Goal: Task Accomplishment & Management: Manage account settings

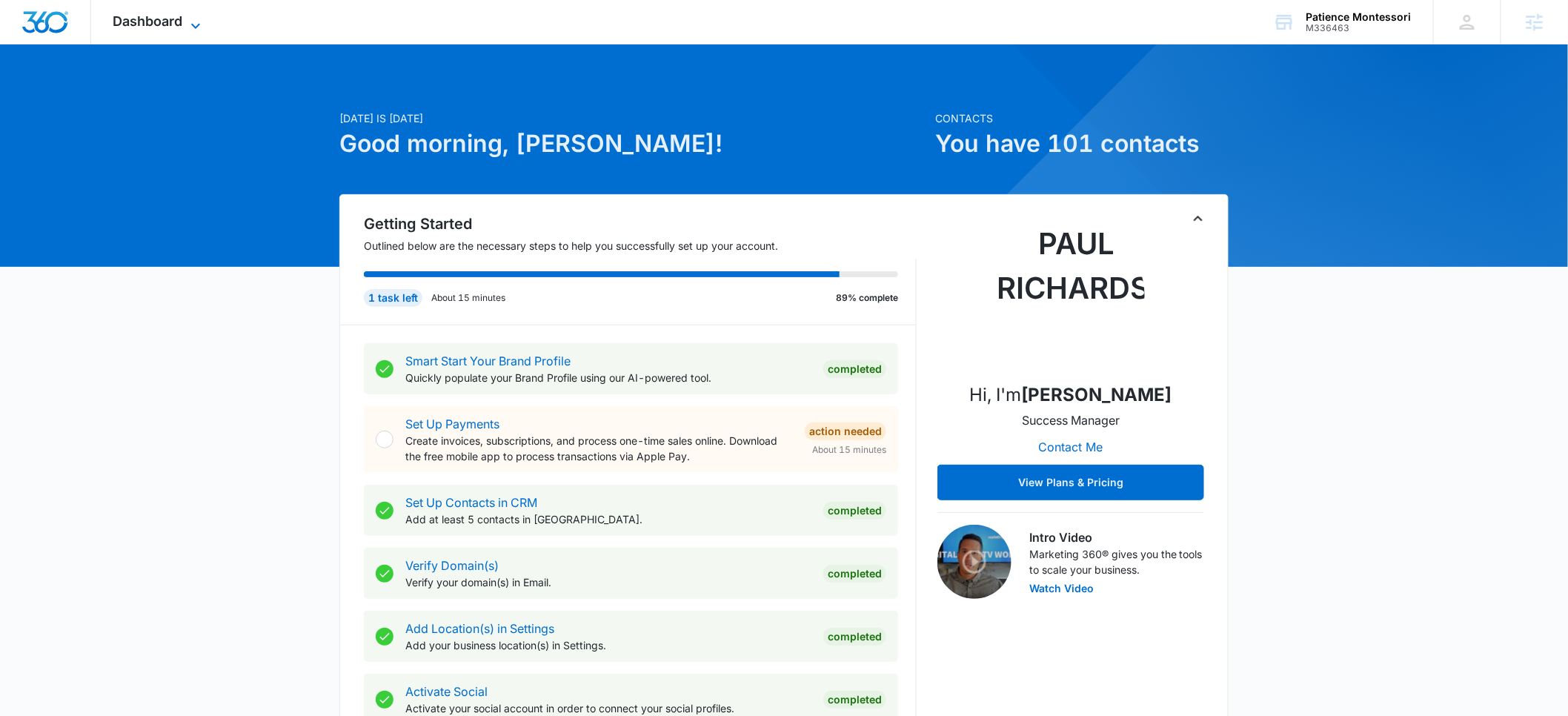
click at [170, 27] on span "Dashboard" at bounding box center [148, 20] width 70 height 16
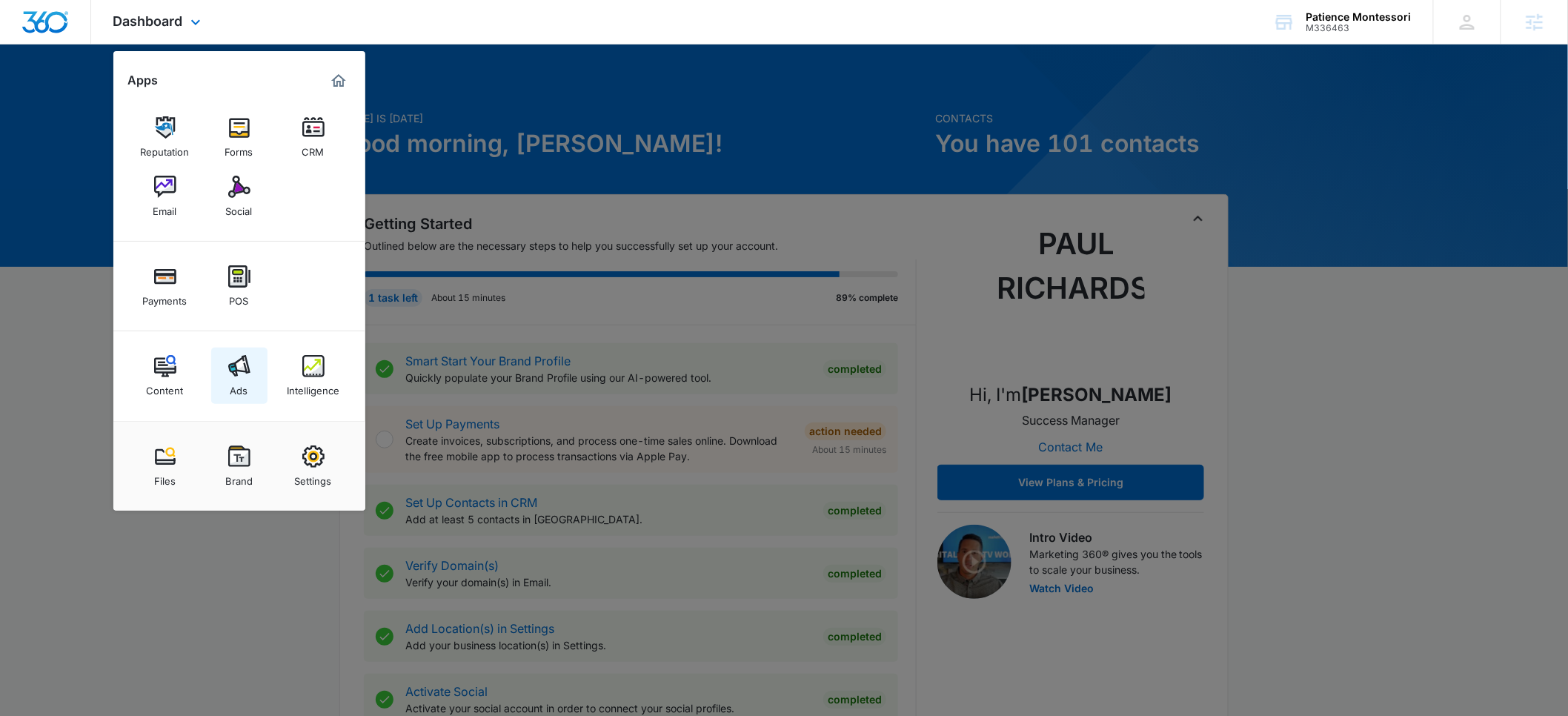
click at [243, 377] on img at bounding box center [240, 366] width 22 height 22
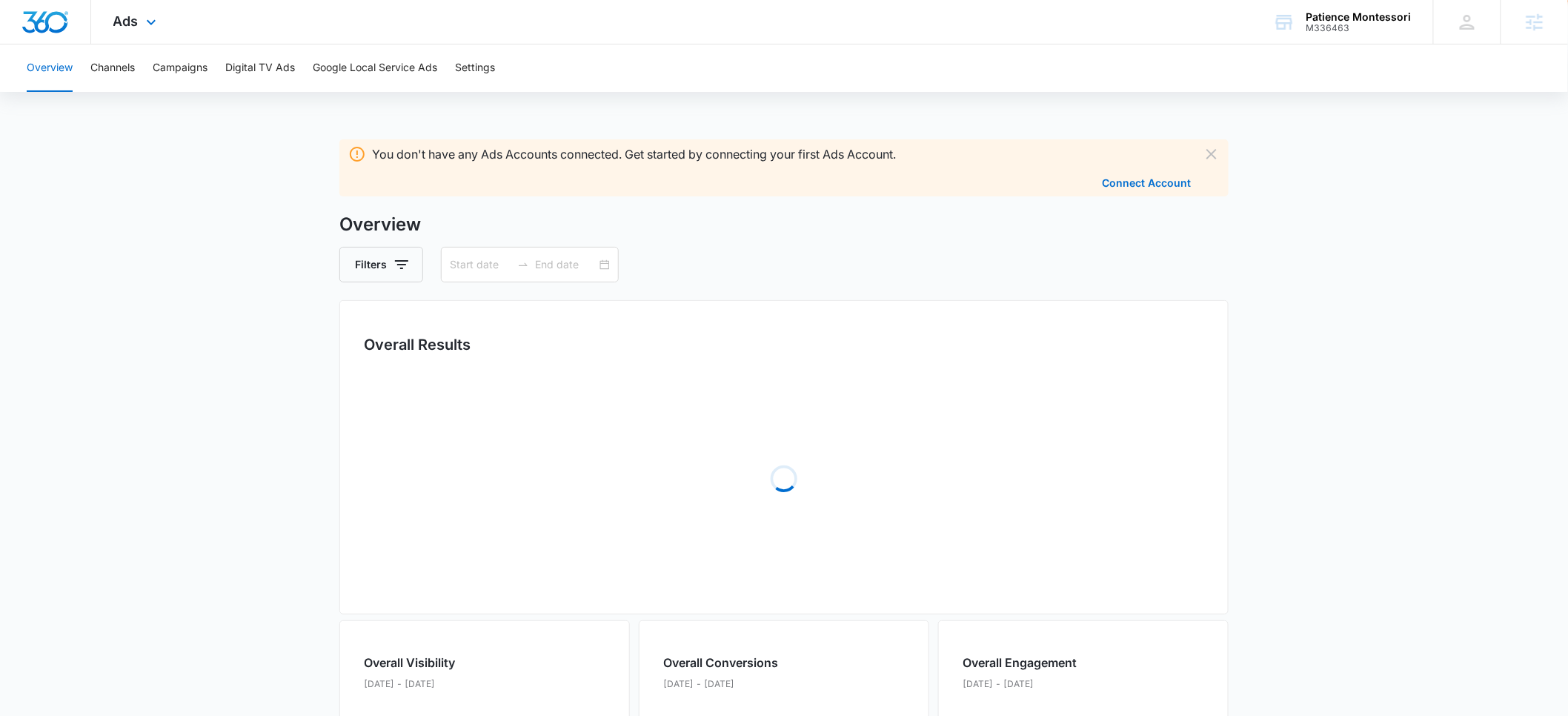
type input "08/05/2025"
type input "09/04/2025"
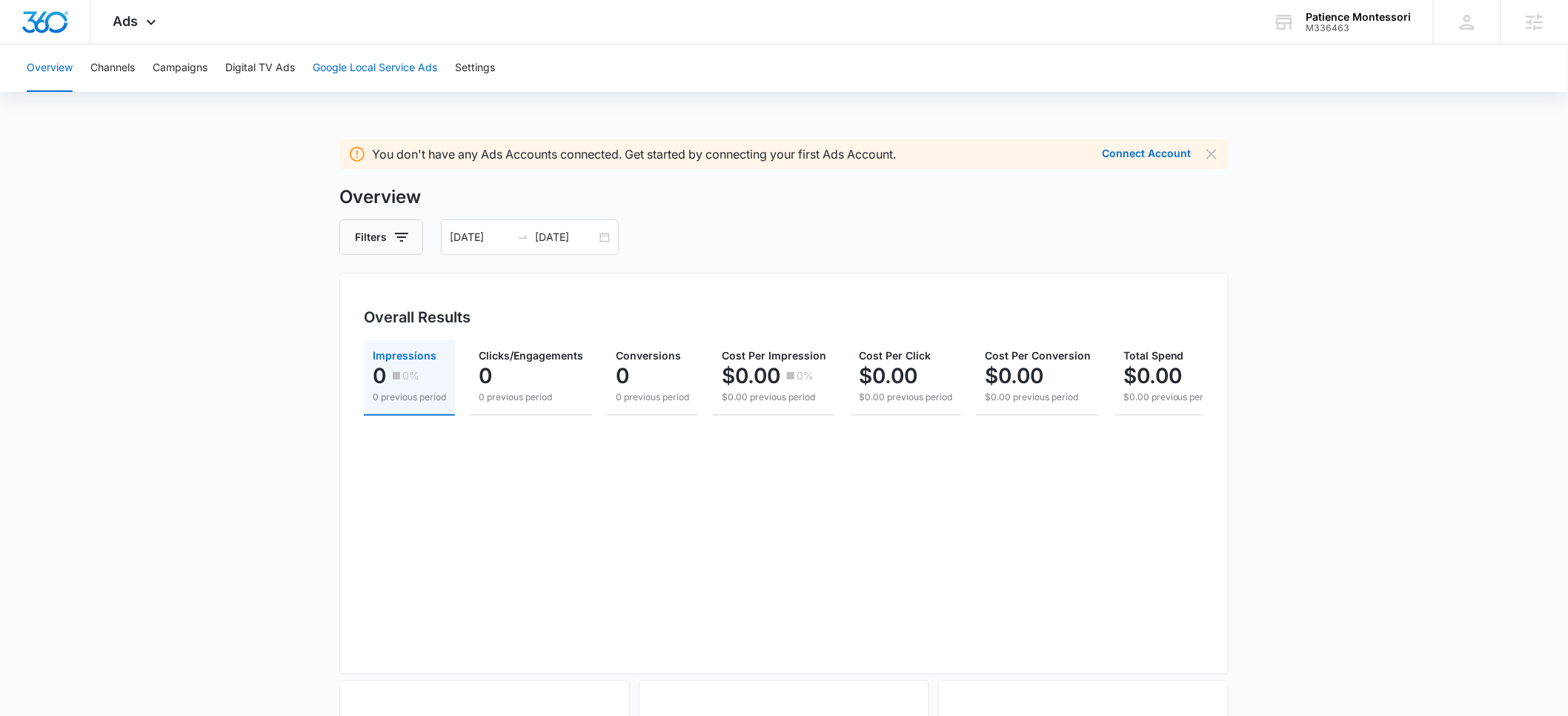
click at [341, 69] on button "Google Local Service Ads" at bounding box center [375, 67] width 124 height 47
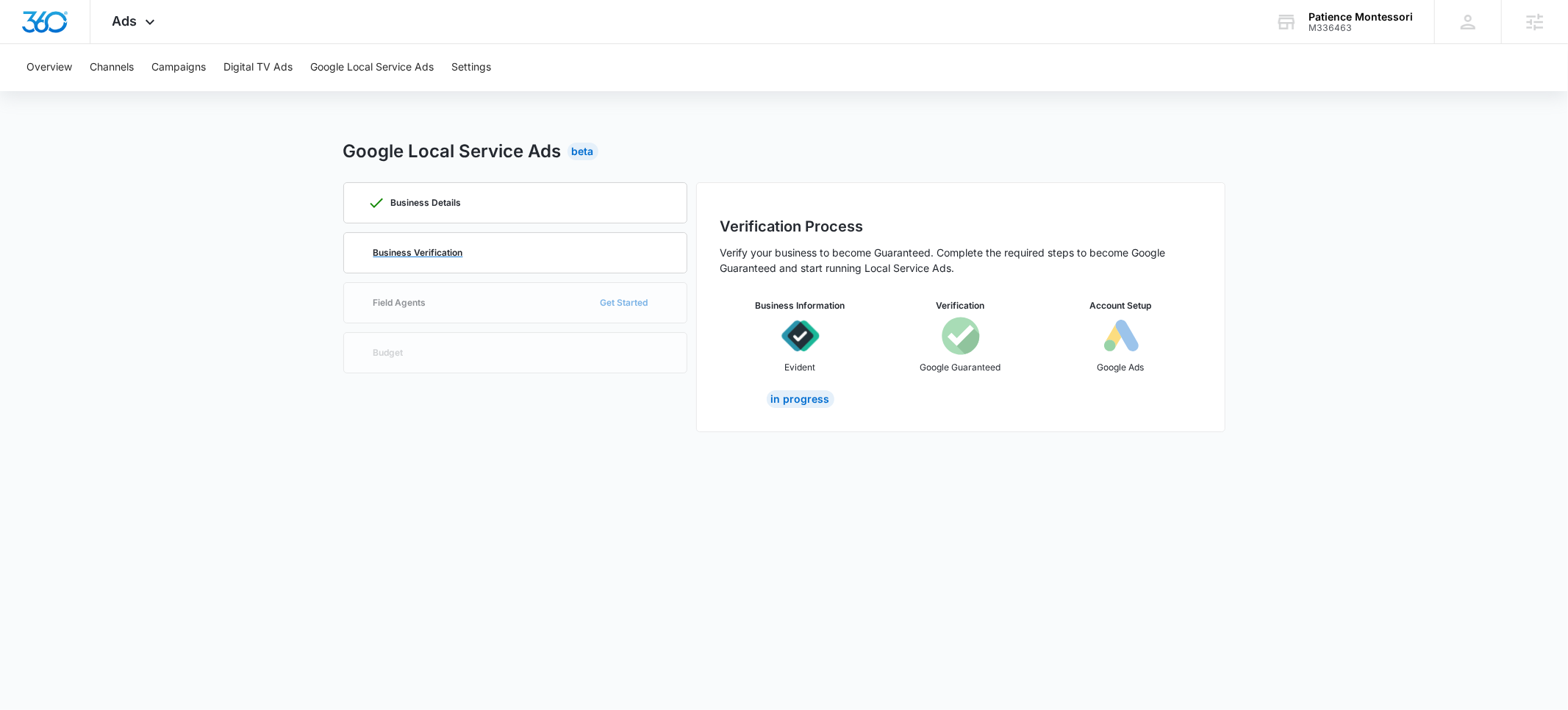
click at [416, 249] on p "Business Verification" at bounding box center [418, 253] width 90 height 9
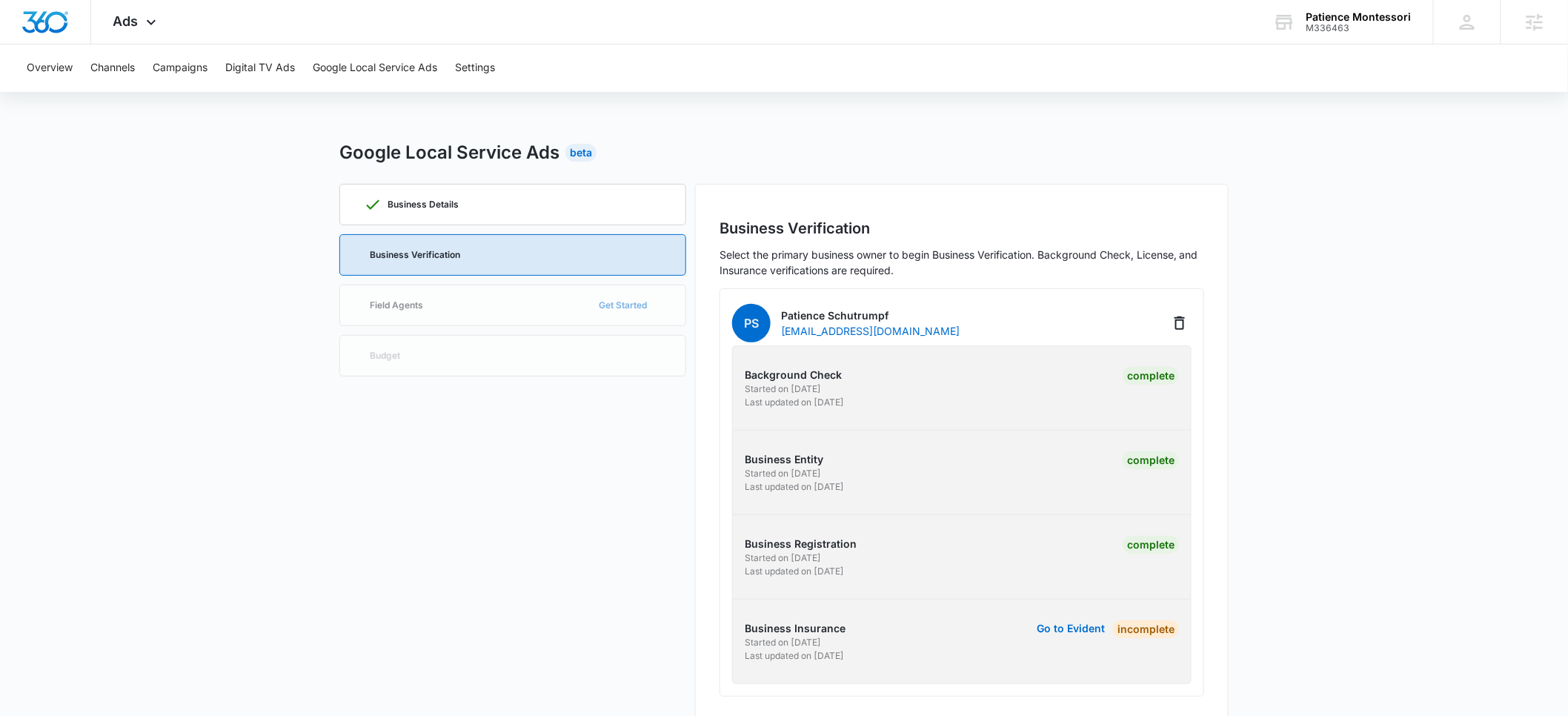
click at [867, 654] on p "Last updated on 8/21/2025" at bounding box center [851, 656] width 213 height 13
drag, startPoint x: 865, startPoint y: 401, endPoint x: 815, endPoint y: 405, distance: 50.2
click at [816, 405] on p "Last updated on 8/25/2025" at bounding box center [851, 403] width 213 height 13
drag, startPoint x: 866, startPoint y: 654, endPoint x: 814, endPoint y: 655, distance: 52.0
click at [814, 655] on p "Last updated on 8/21/2025" at bounding box center [851, 656] width 213 height 13
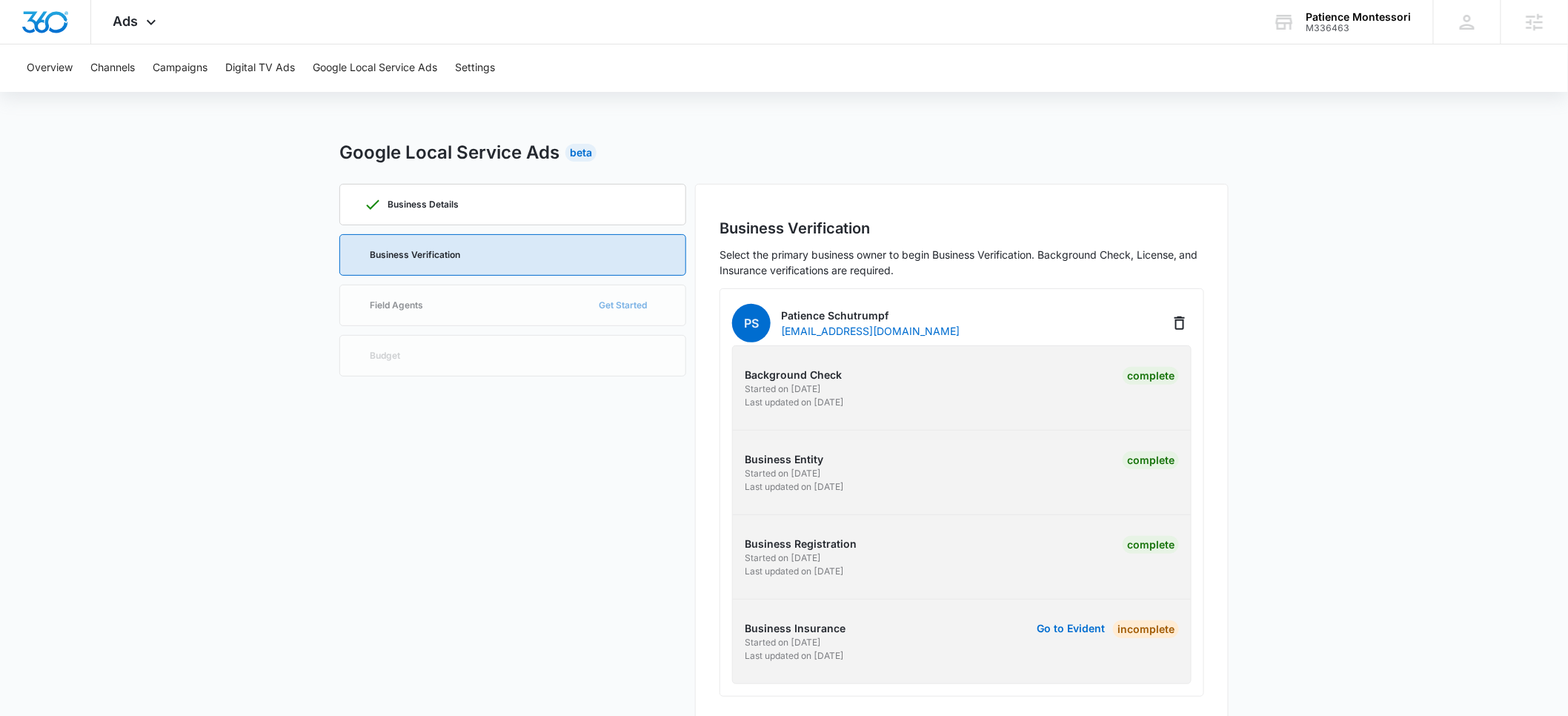
click at [881, 147] on div "Google Local Service Ads Beta" at bounding box center [783, 152] width 889 height 27
click at [228, 190] on main "Google Local Service Ads Beta Business Details Business Verification Field Agen…" at bounding box center [784, 439] width 1568 height 600
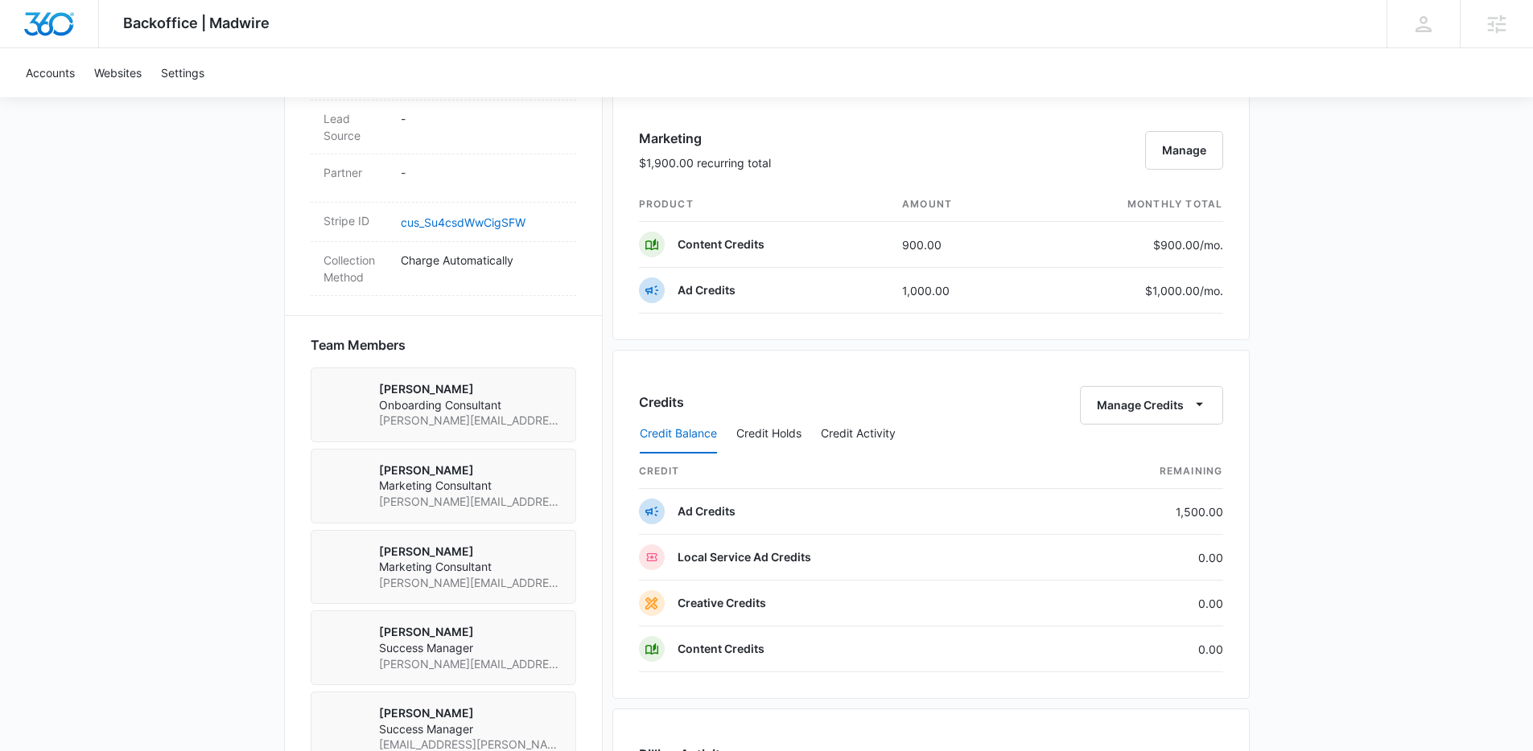
scroll to position [1014, 0]
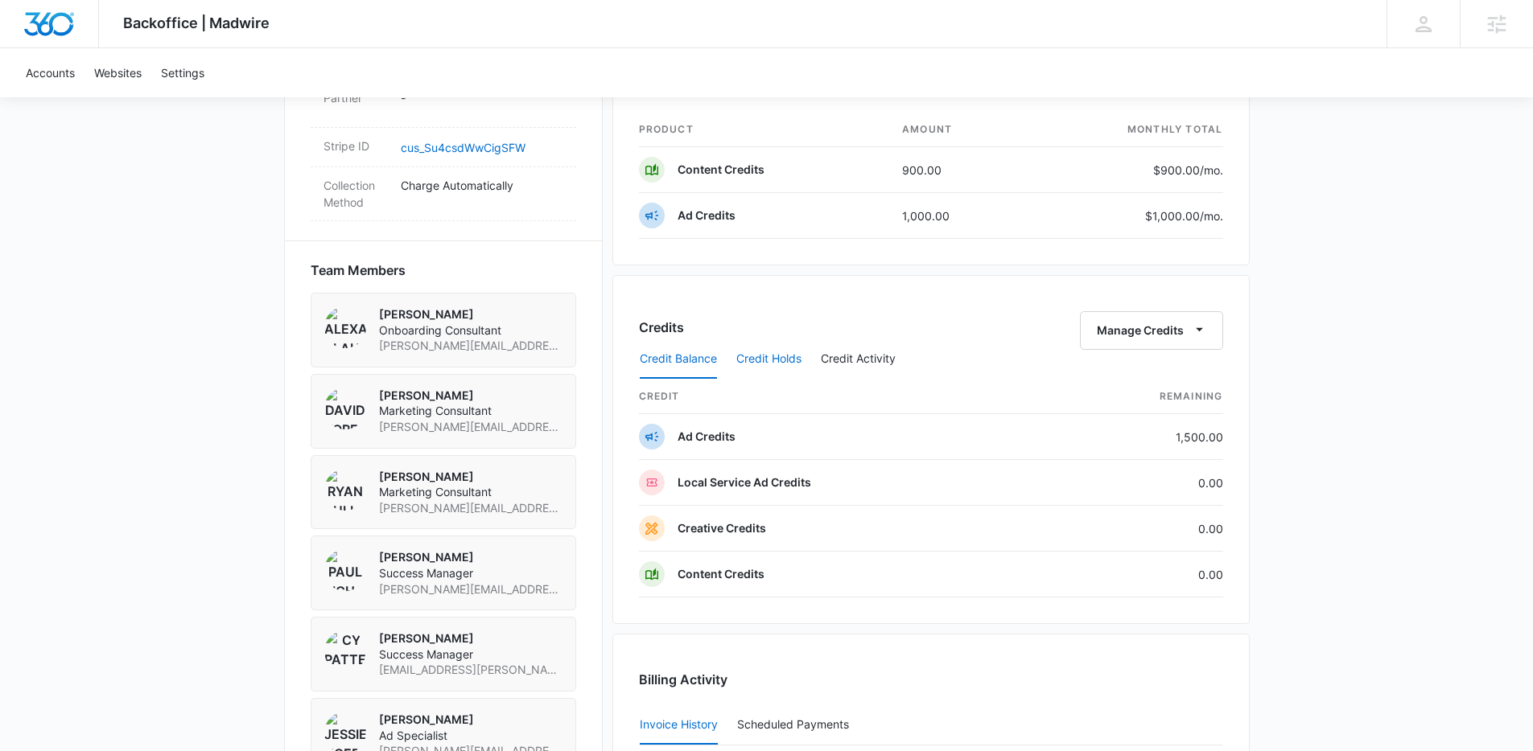
click at [776, 359] on button "Credit Holds" at bounding box center [768, 359] width 65 height 39
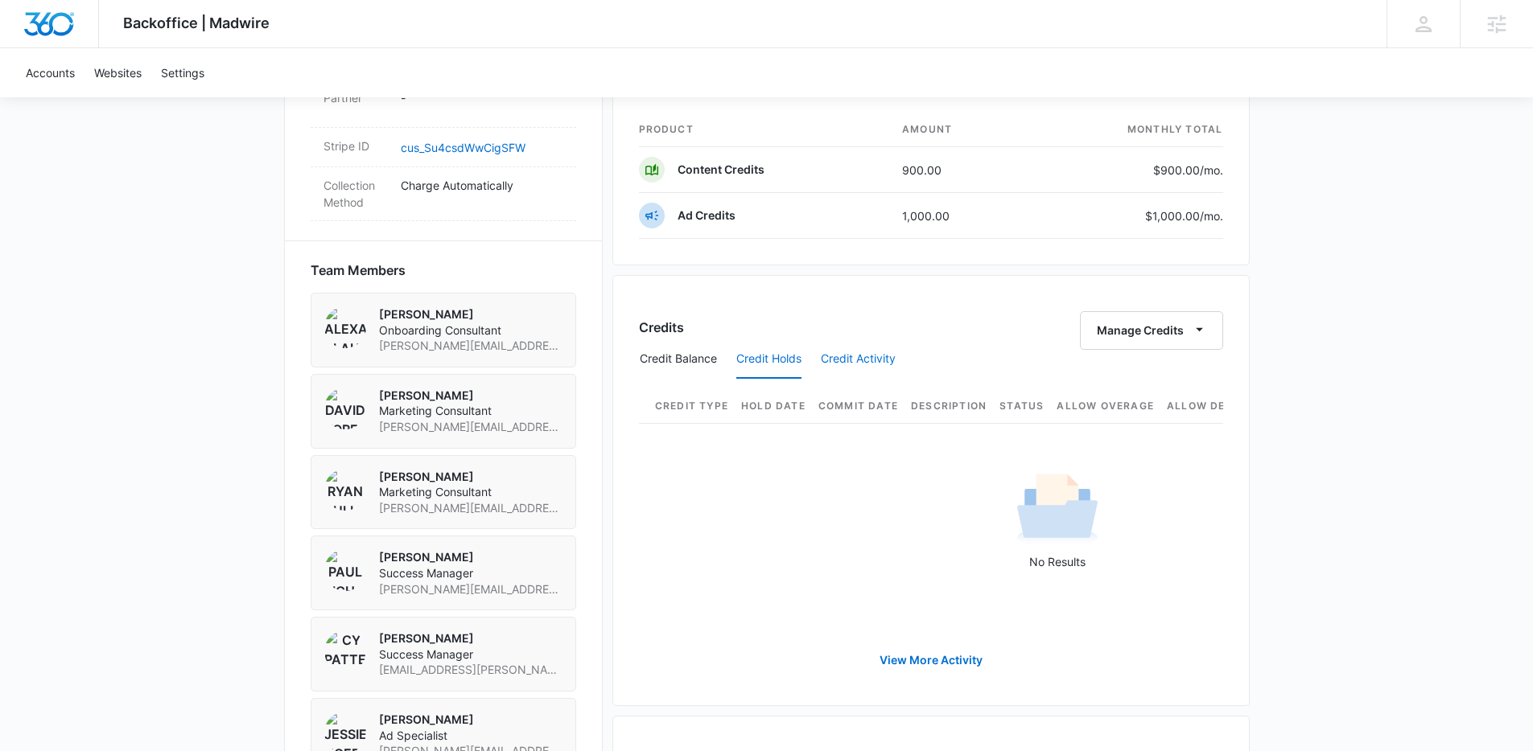
click at [857, 358] on button "Credit Activity" at bounding box center [858, 359] width 75 height 39
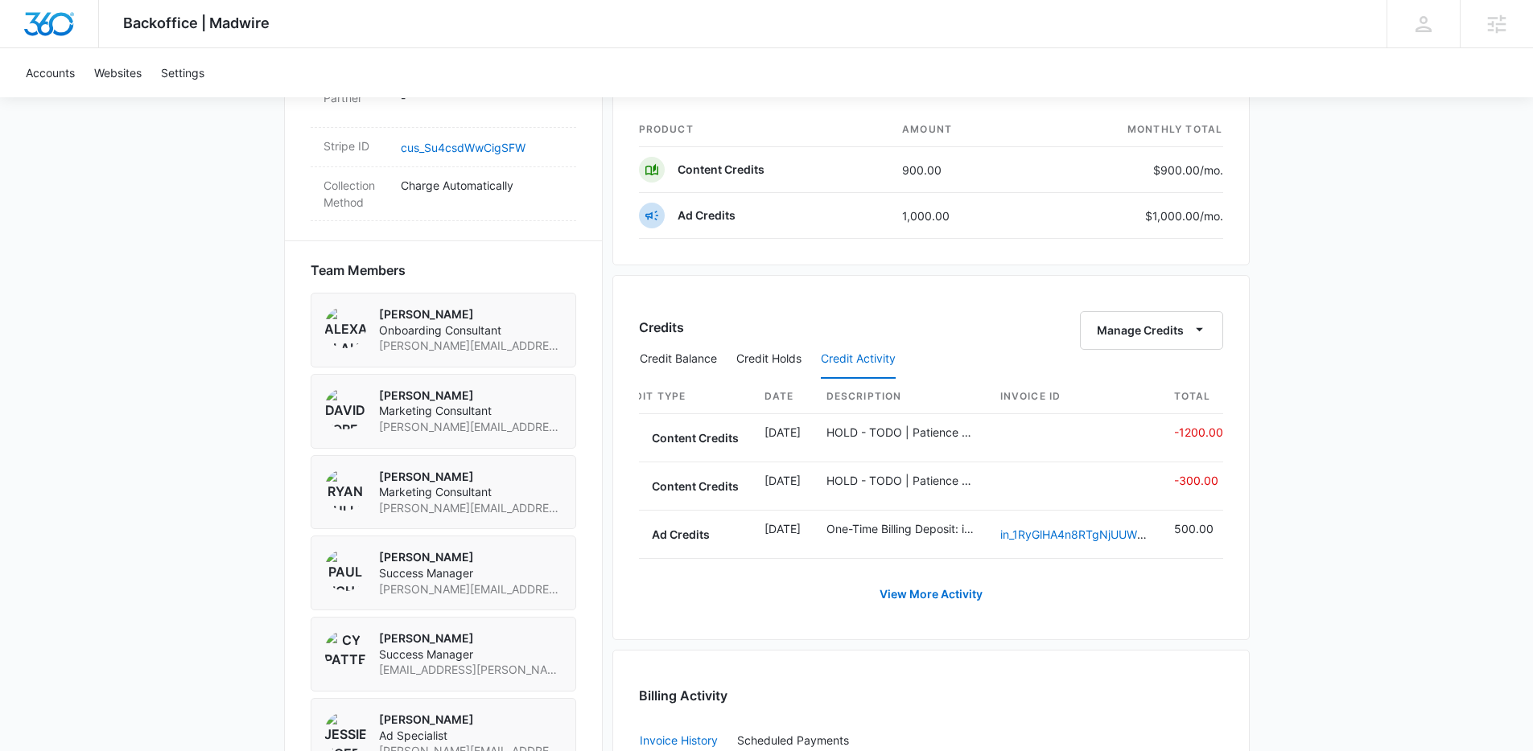
scroll to position [0, 0]
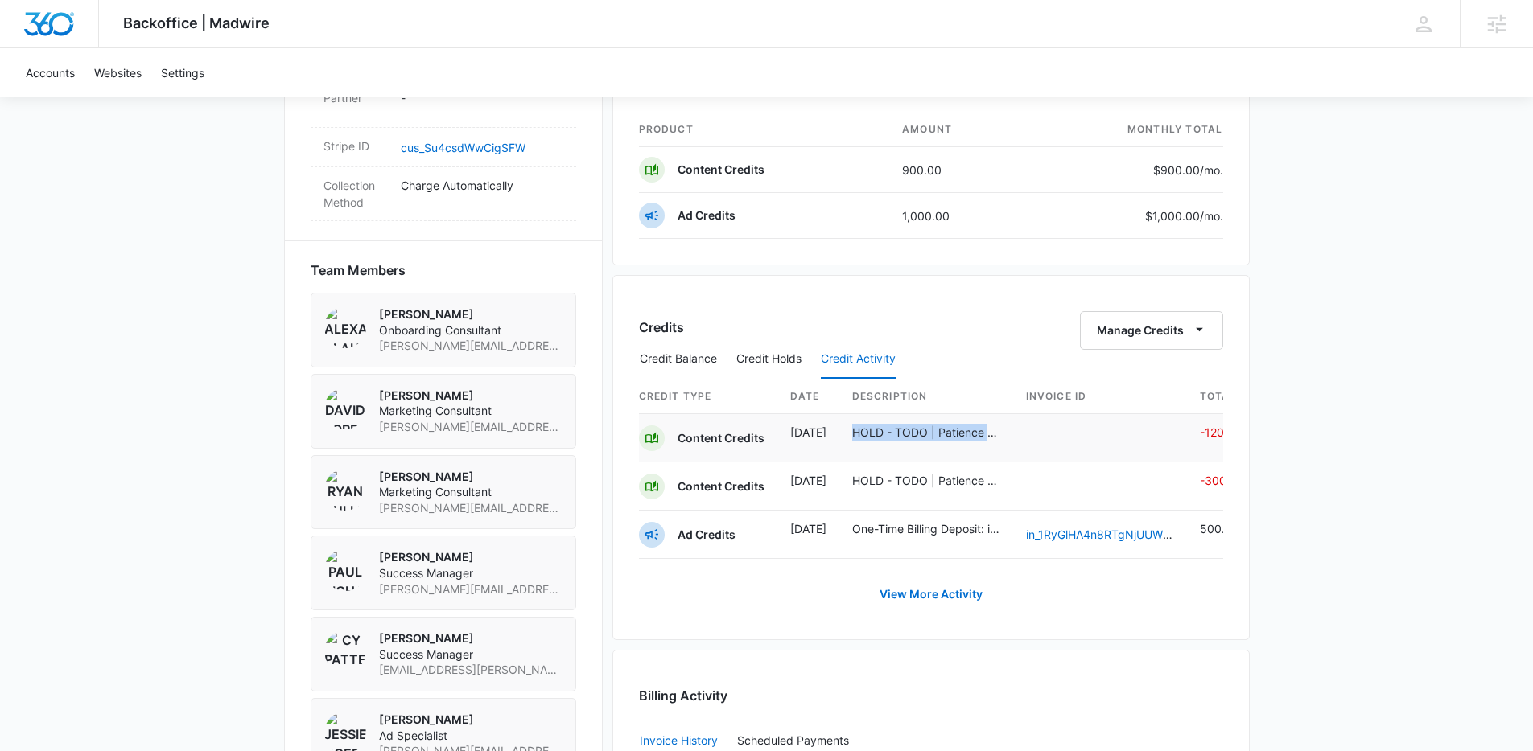
drag, startPoint x: 854, startPoint y: 434, endPoint x: 1005, endPoint y: 433, distance: 151.3
click at [1005, 433] on td "HOLD - TODO | Patience Montessori M336463 | M360 08/29/25" at bounding box center [926, 438] width 174 height 48
click at [936, 609] on link "View More Activity" at bounding box center [930, 594] width 135 height 39
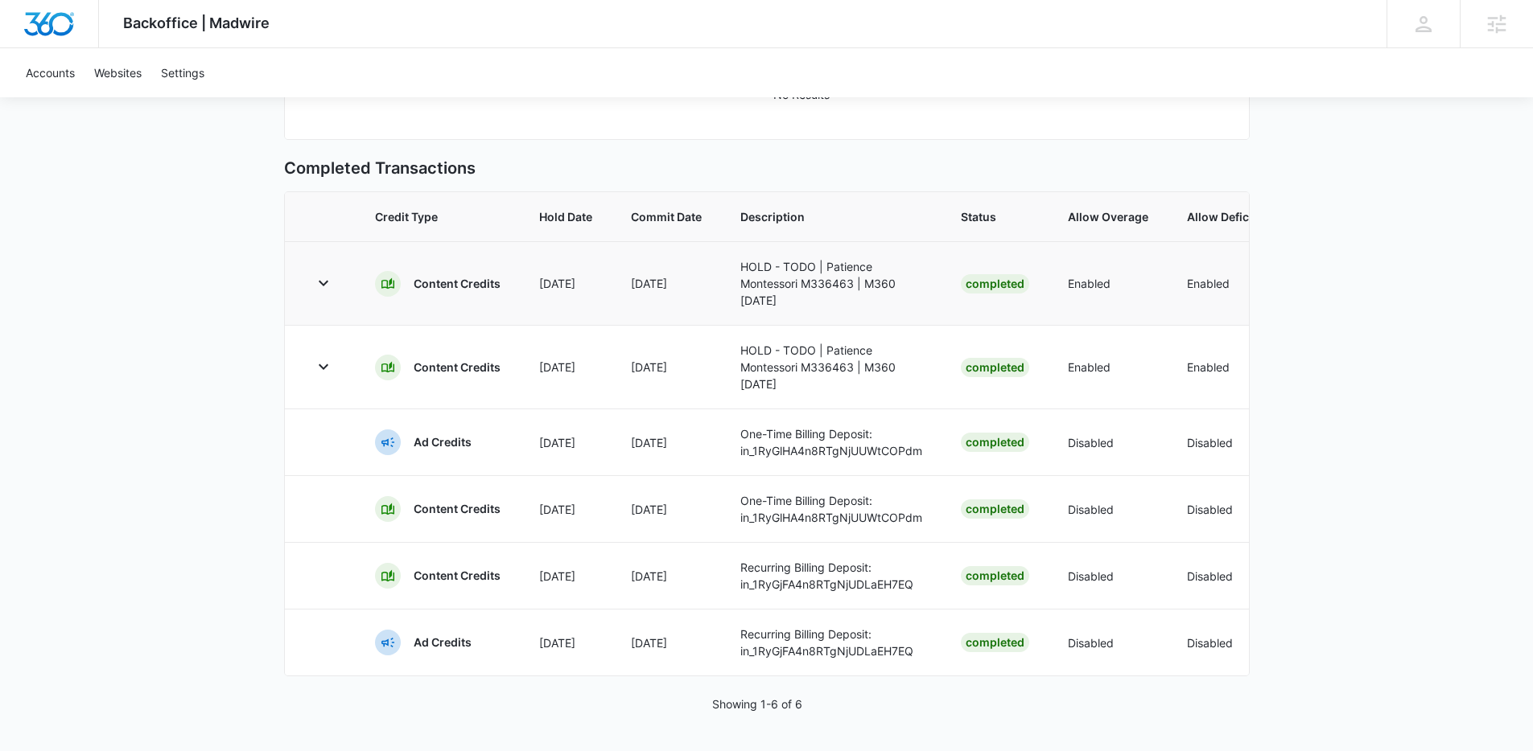
scroll to position [412, 0]
click at [324, 370] on icon "button" at bounding box center [324, 367] width 10 height 6
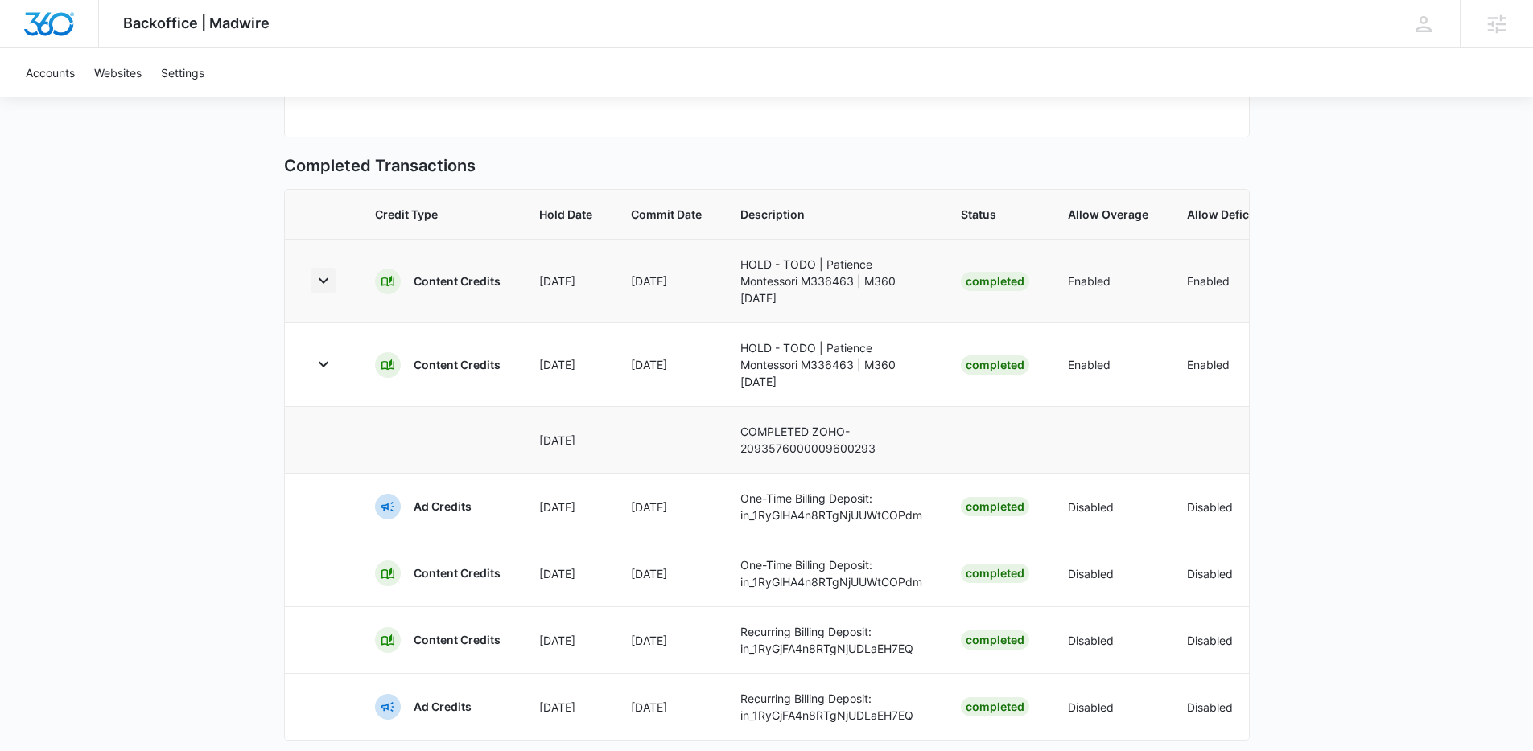
click at [323, 290] on icon "button" at bounding box center [323, 280] width 19 height 19
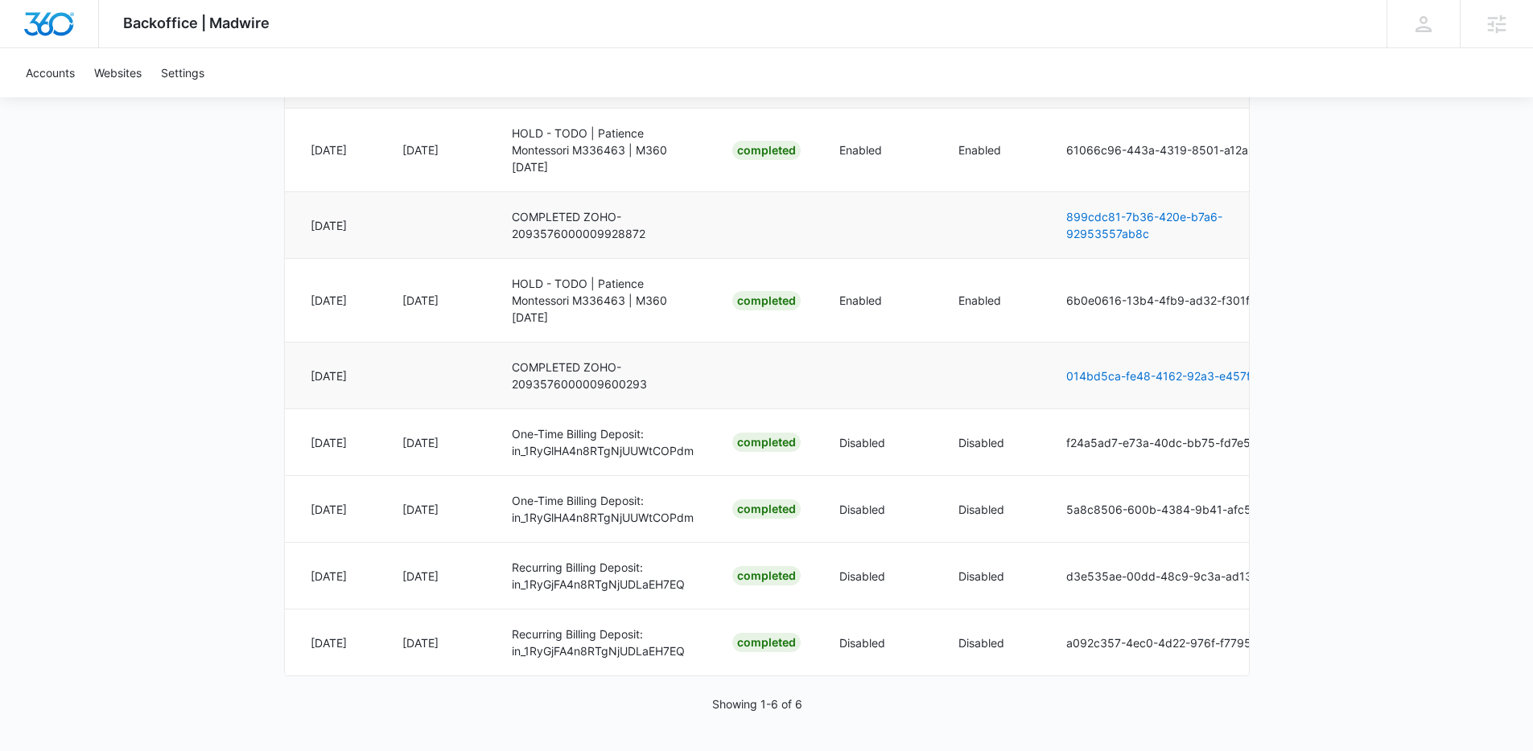
scroll to position [0, 0]
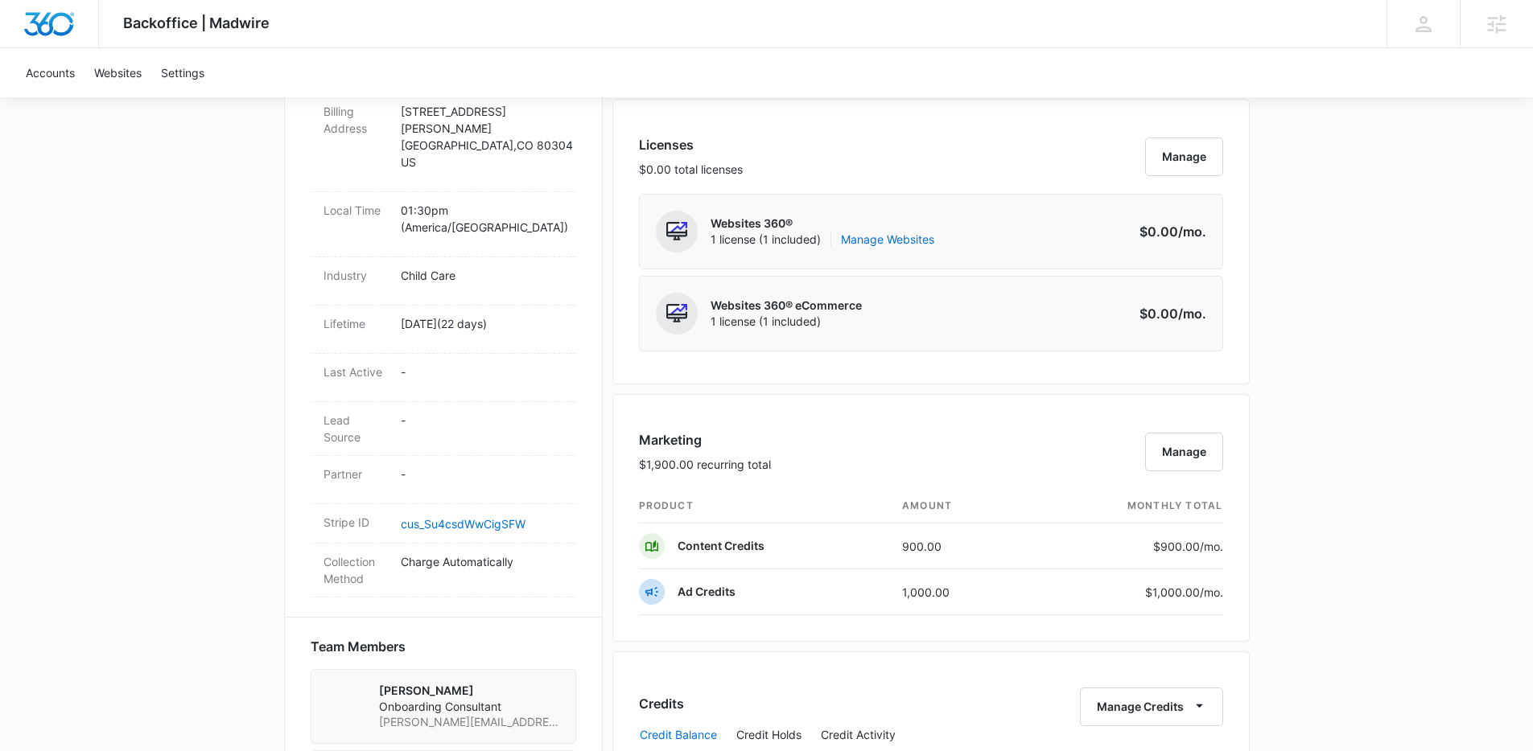
scroll to position [938, 0]
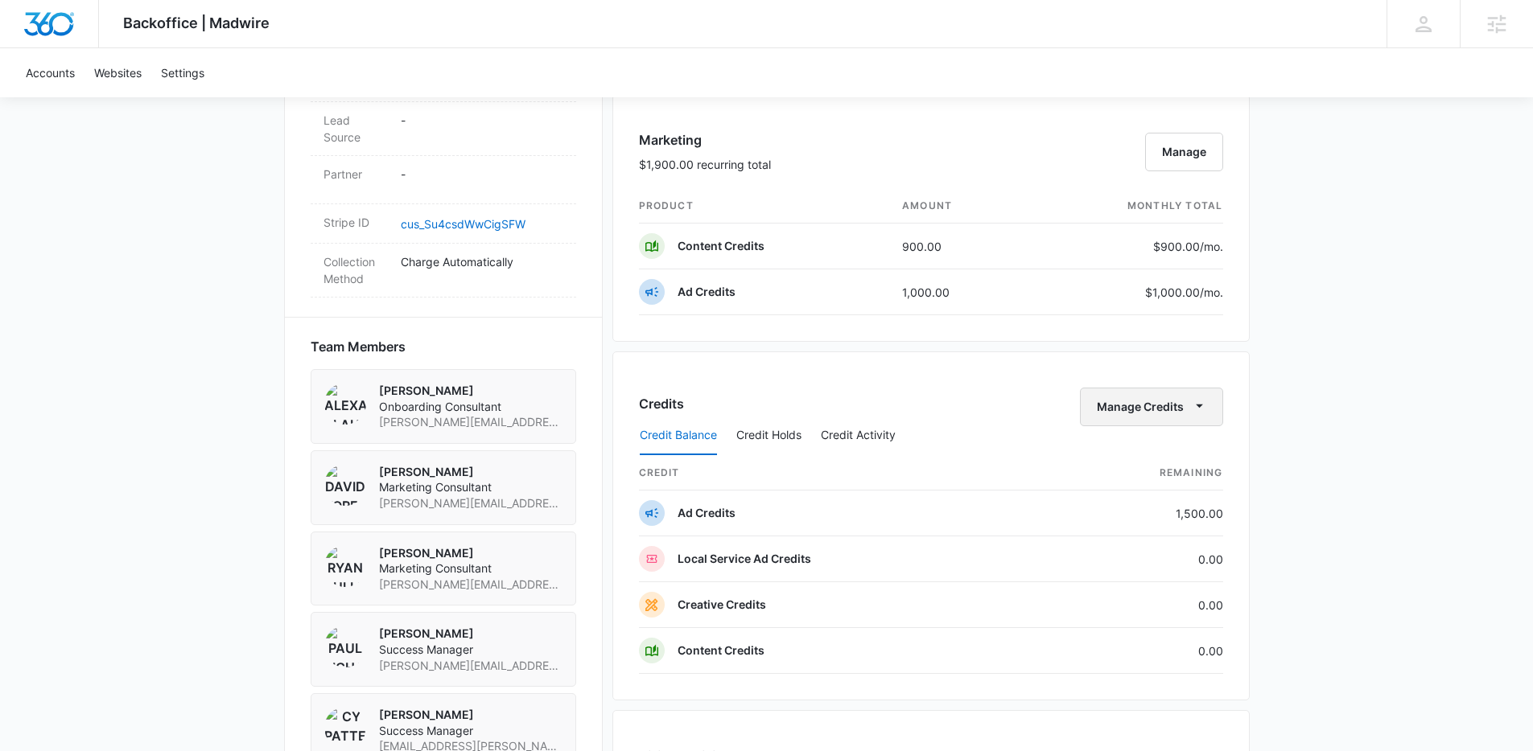
click at [1153, 414] on button "Manage Credits" at bounding box center [1151, 407] width 143 height 39
click at [1139, 460] on div "Transfer Credits" at bounding box center [1142, 458] width 84 height 11
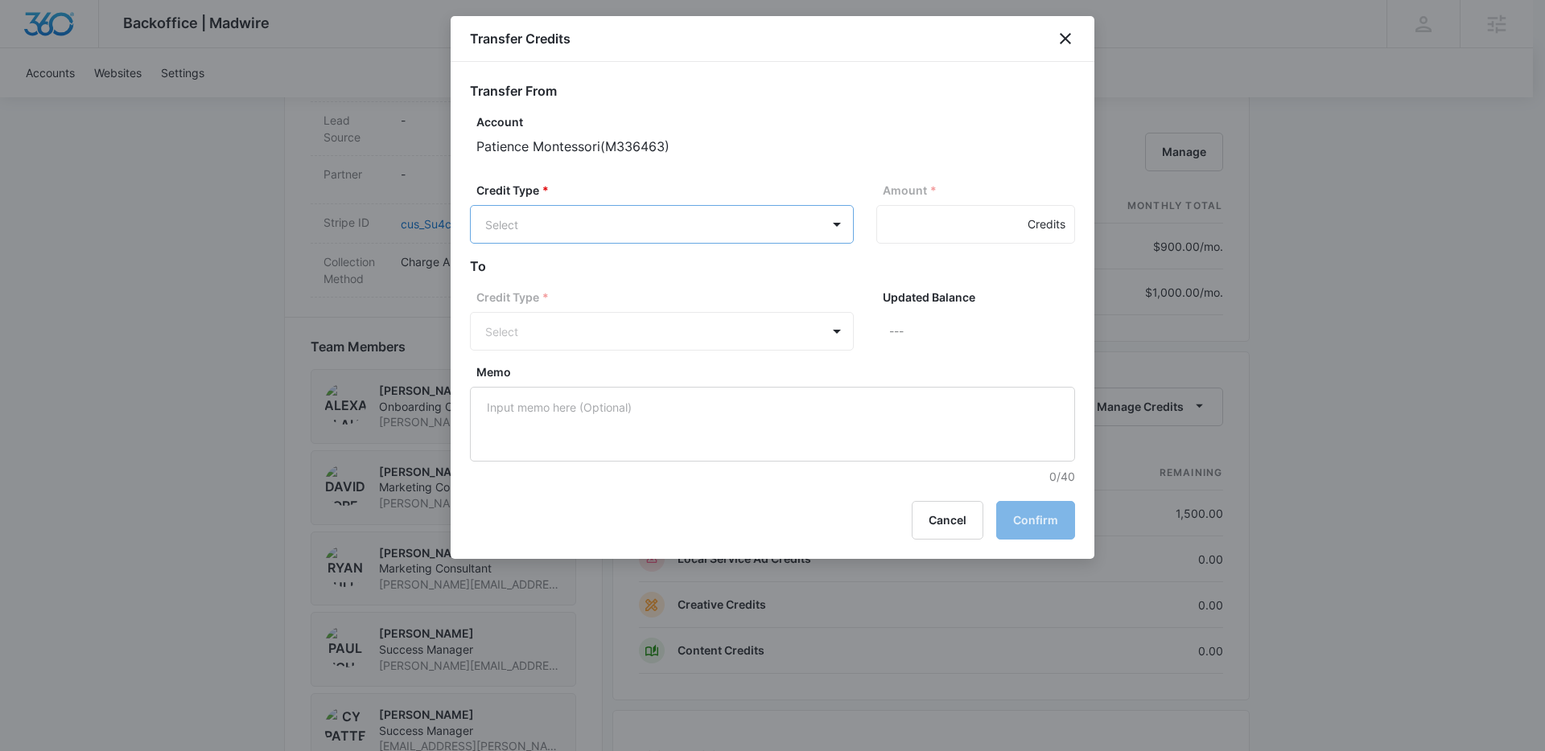
click at [546, 218] on body "Backoffice | Madwire Apps Settings Paul Richardson paul.richardson@madwire.com …" at bounding box center [772, 181] width 1545 height 2238
click at [563, 286] on p "Ad Credits (1500.00 Credits)" at bounding box center [604, 286] width 153 height 17
click at [919, 224] on input "Amount *" at bounding box center [975, 224] width 199 height 39
type input "100"
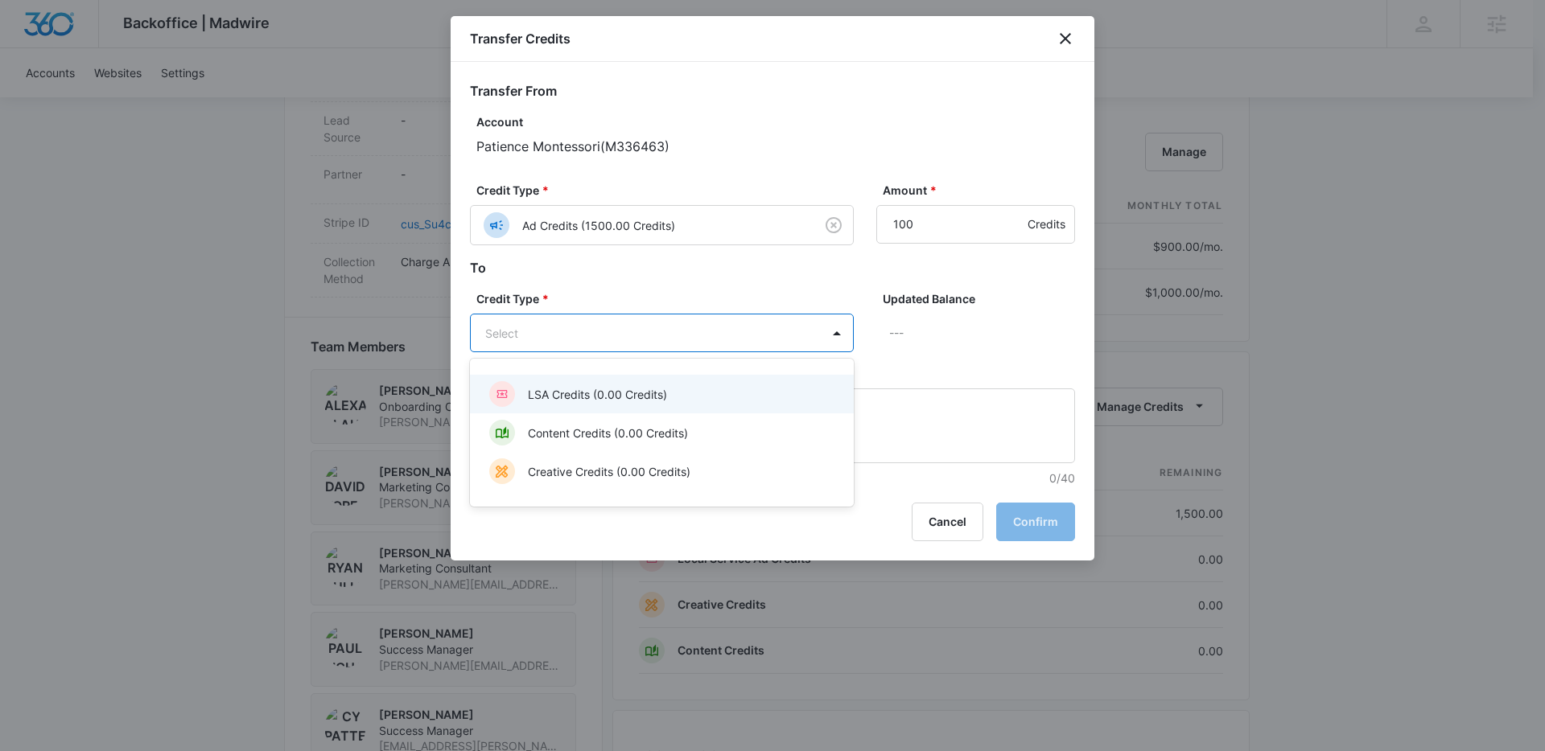
click at [692, 327] on body "Backoffice | Madwire Apps Settings Paul Richardson paul.richardson@madwire.com …" at bounding box center [772, 181] width 1545 height 2238
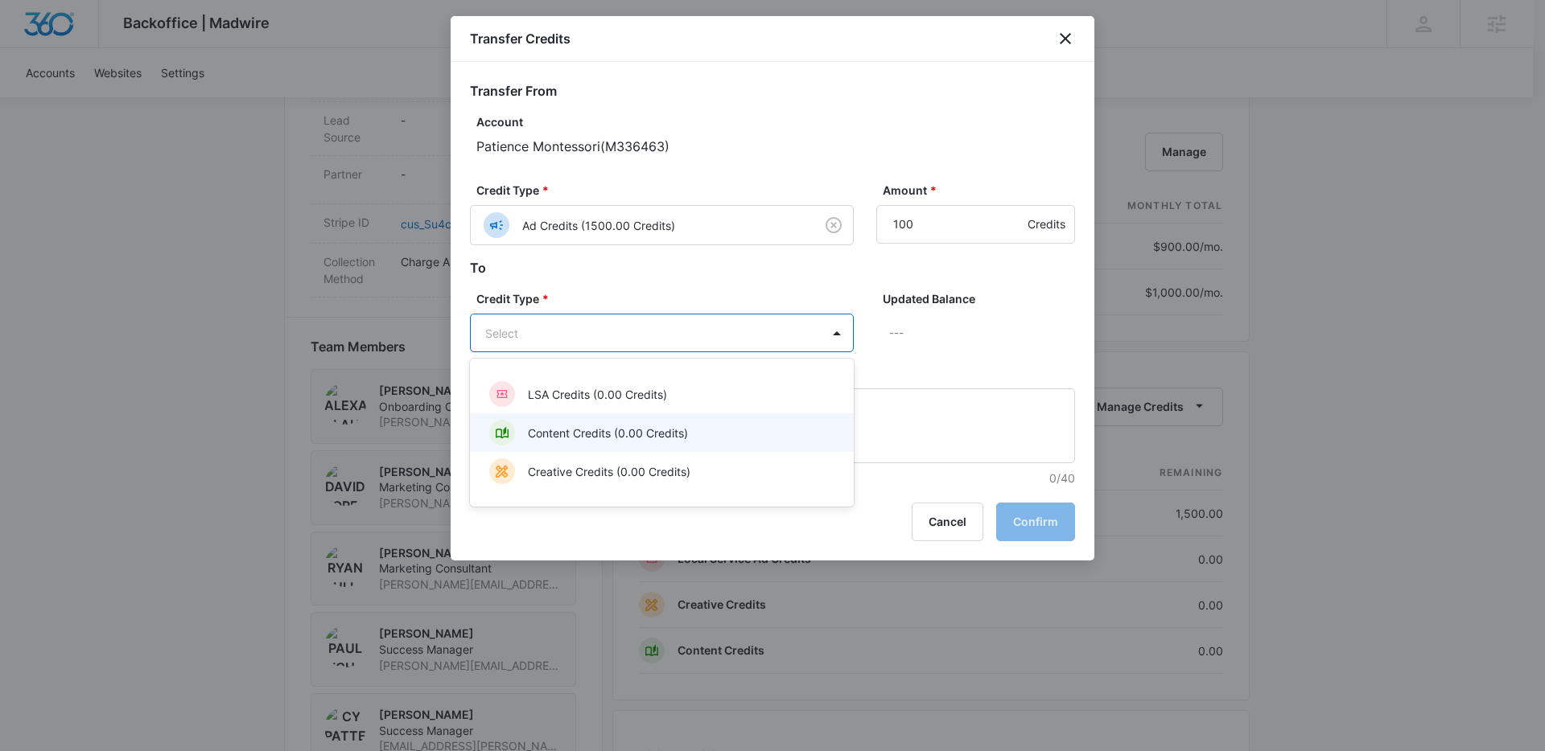
click at [601, 432] on p "Content Credits (0.00 Credits)" at bounding box center [608, 433] width 160 height 17
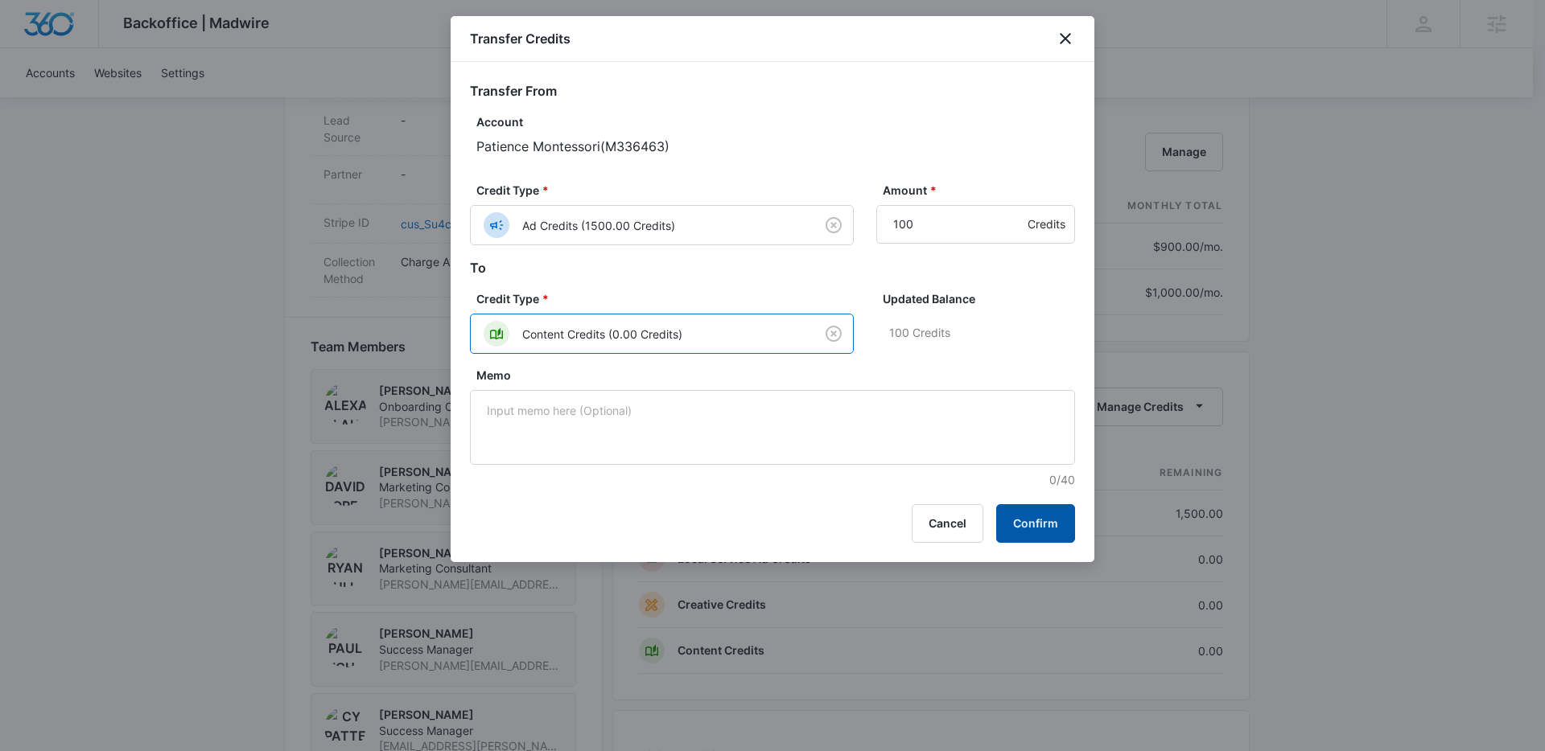
click at [1047, 520] on button "Confirm" at bounding box center [1035, 523] width 79 height 39
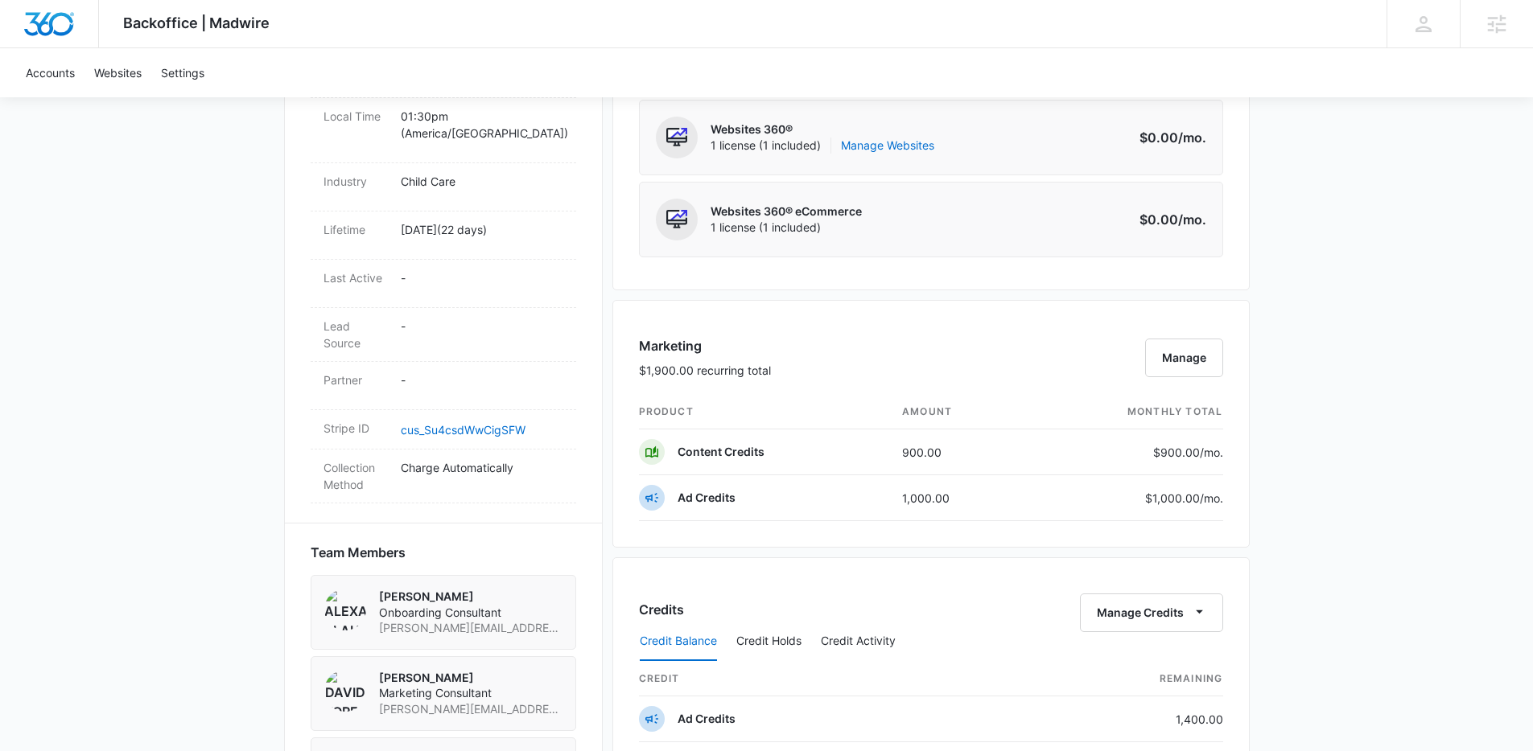
scroll to position [667, 0]
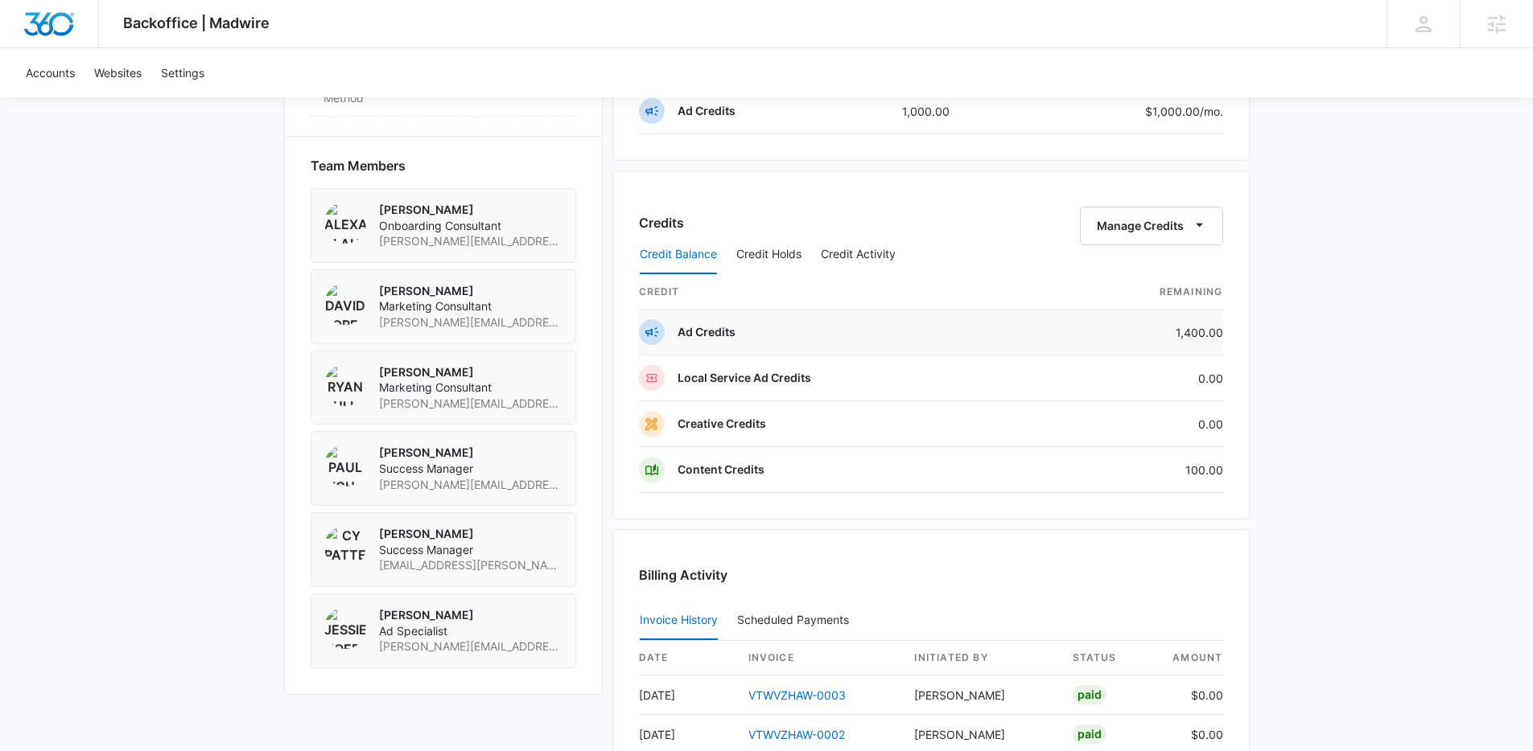
scroll to position [1435, 0]
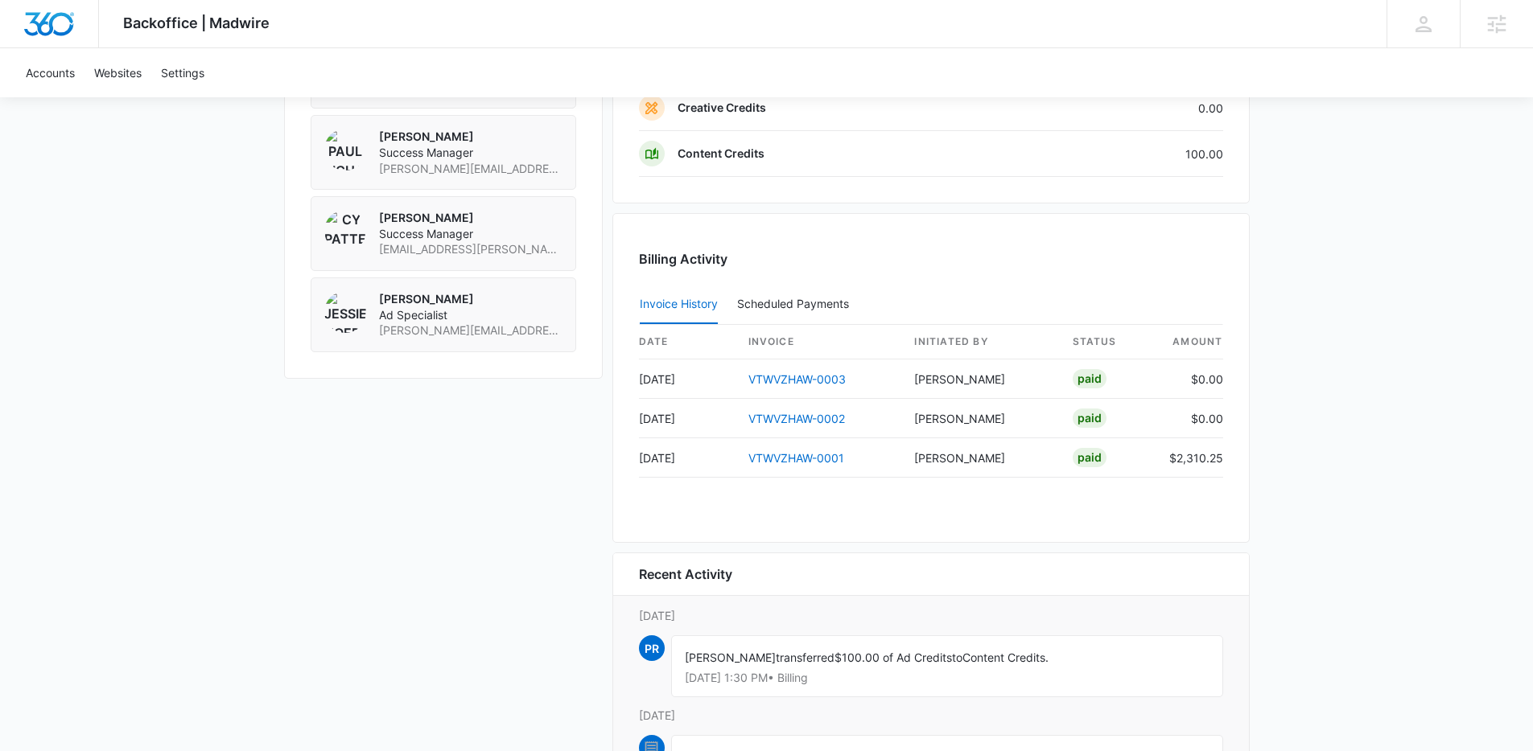
click at [862, 504] on div "Billing Activity Invoice History Scheduled Payments 0 date invoice Initiated By…" at bounding box center [930, 378] width 637 height 330
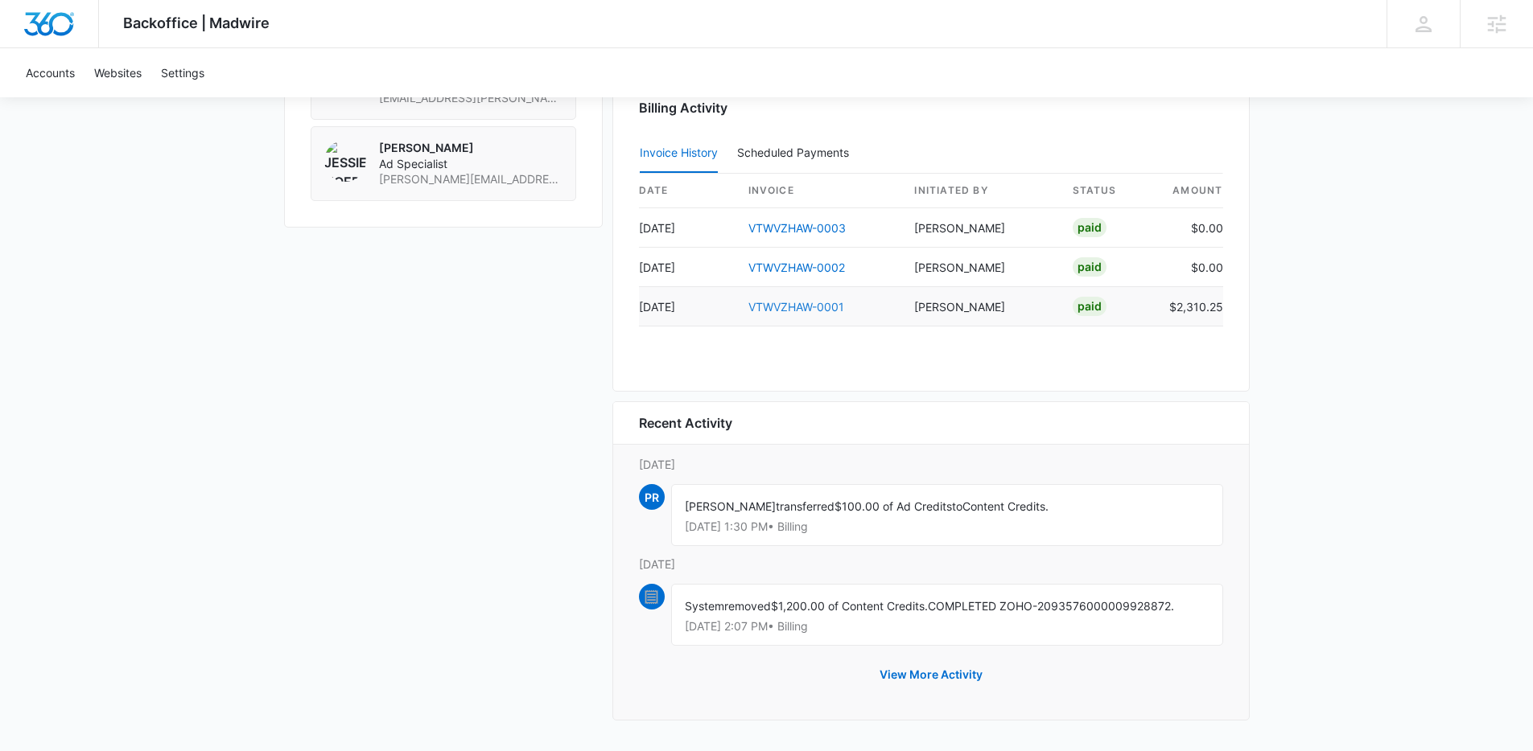
click at [800, 310] on link "VTWVZHAW-0001" at bounding box center [796, 307] width 96 height 14
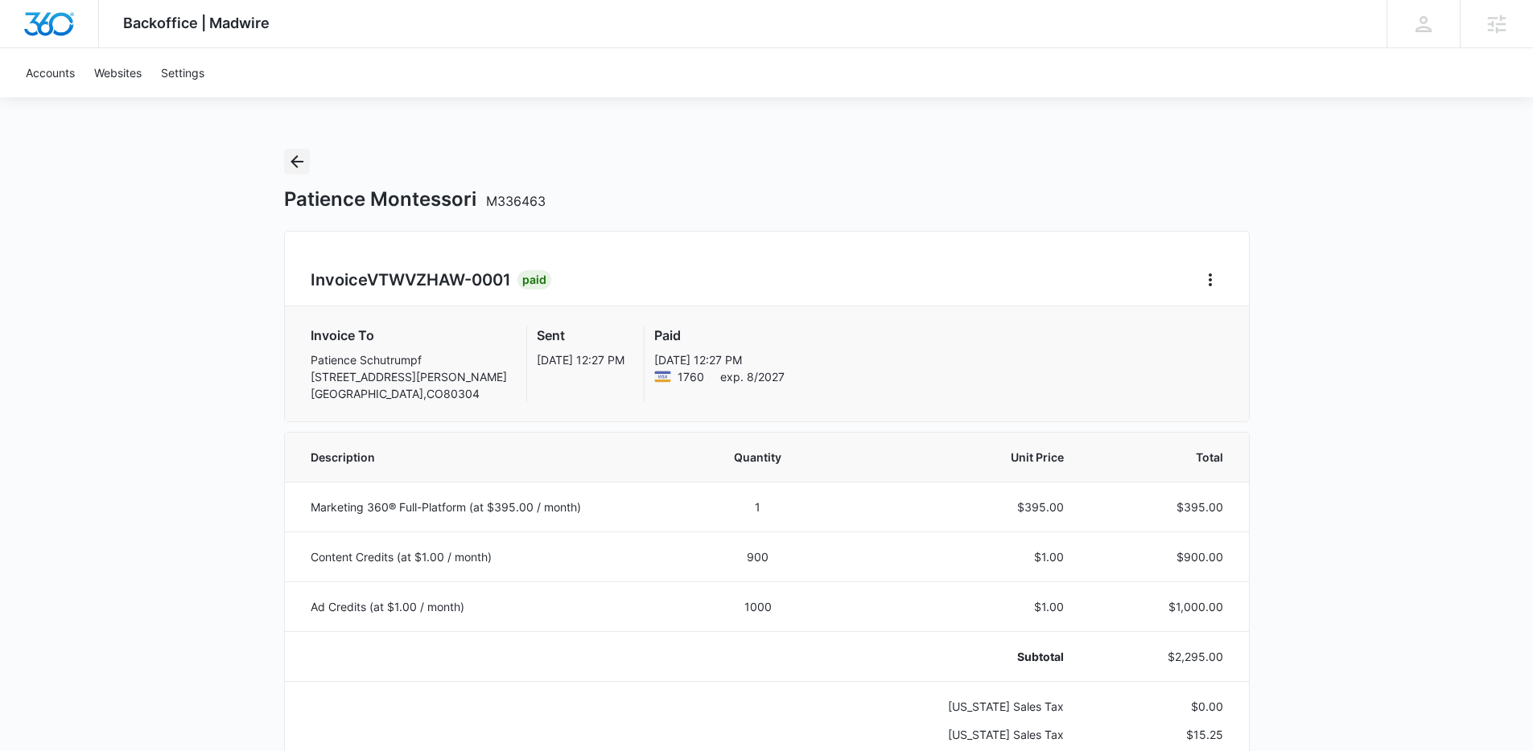
click at [296, 158] on icon "Back" at bounding box center [296, 161] width 19 height 19
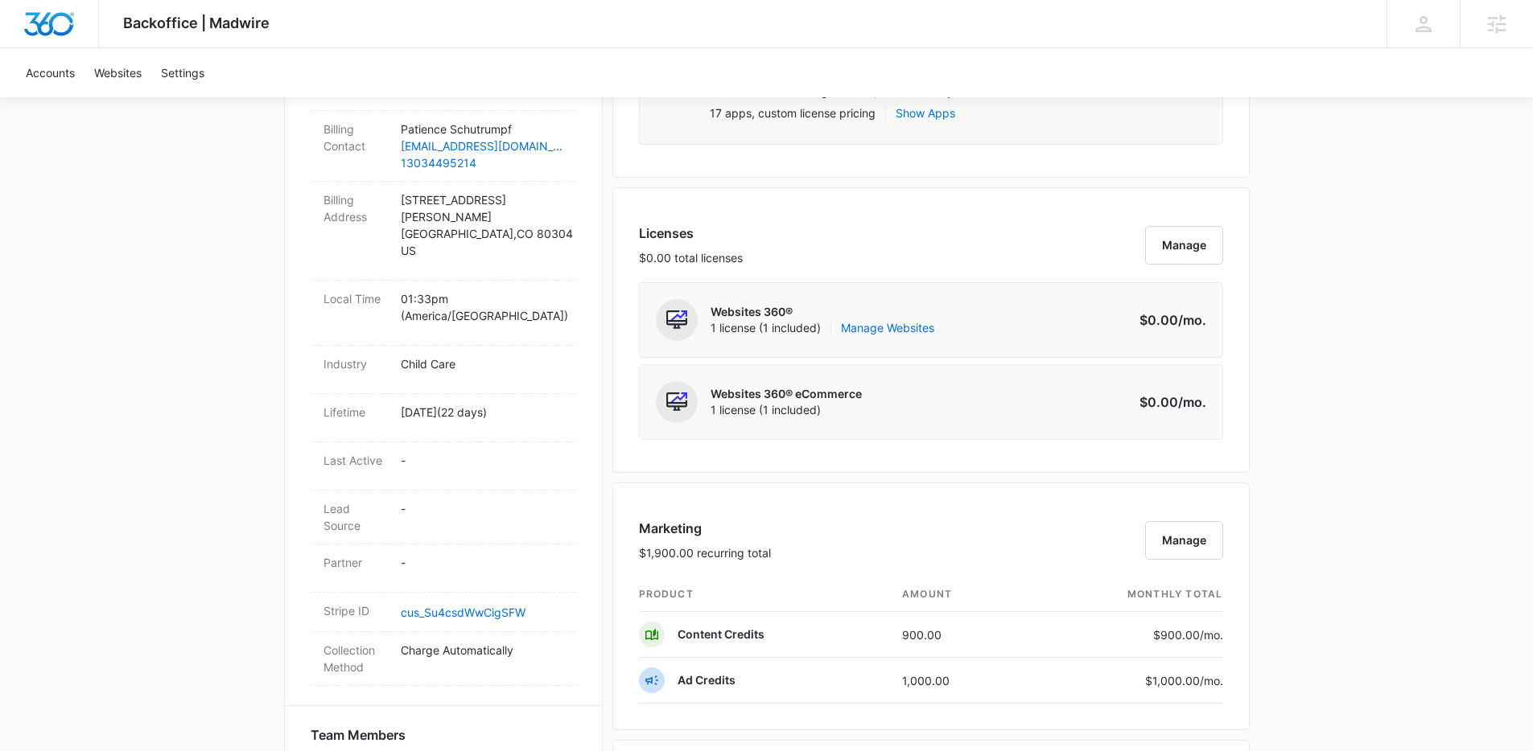
scroll to position [1083, 0]
